Goal: Information Seeking & Learning: Learn about a topic

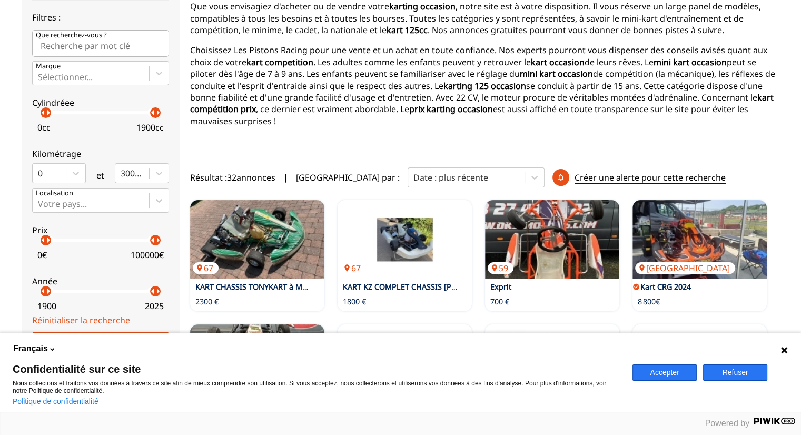
scroll to position [158, 0]
click at [525, 174] on div at bounding box center [534, 177] width 19 height 19
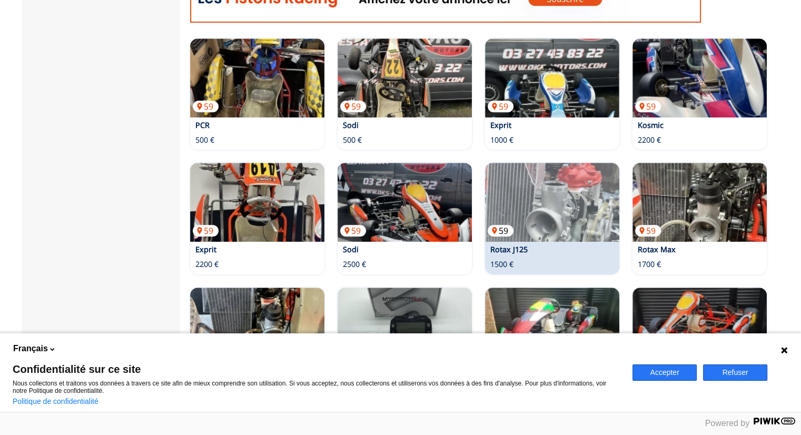
scroll to position [579, 0]
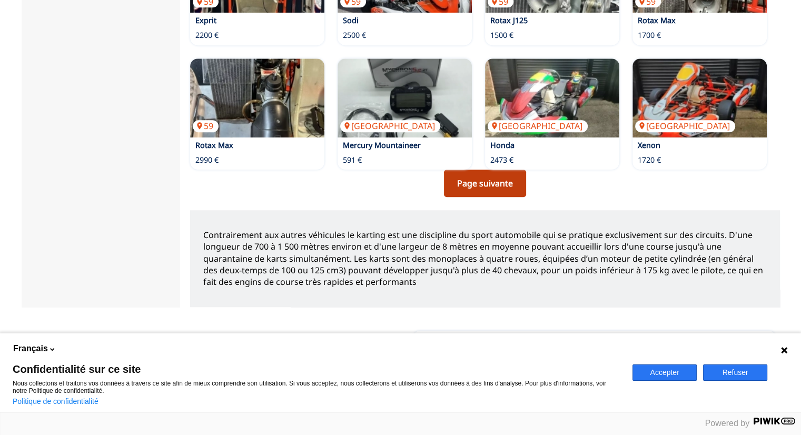
click at [501, 179] on link "Page suivante" at bounding box center [485, 182] width 82 height 27
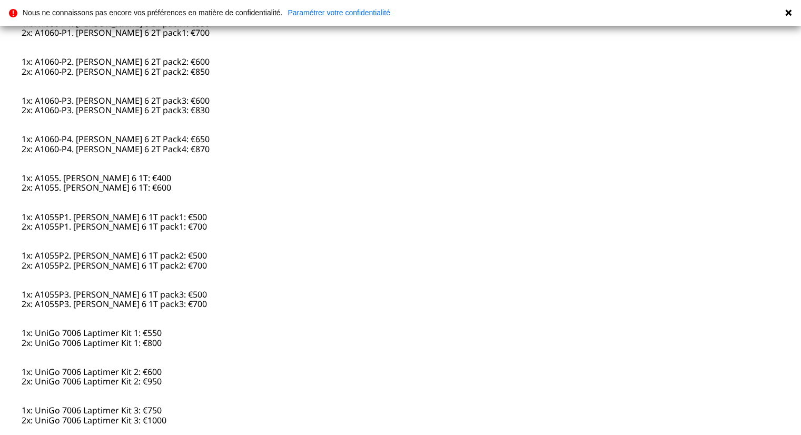
scroll to position [1211, 0]
